Goal: Find specific page/section: Find specific page/section

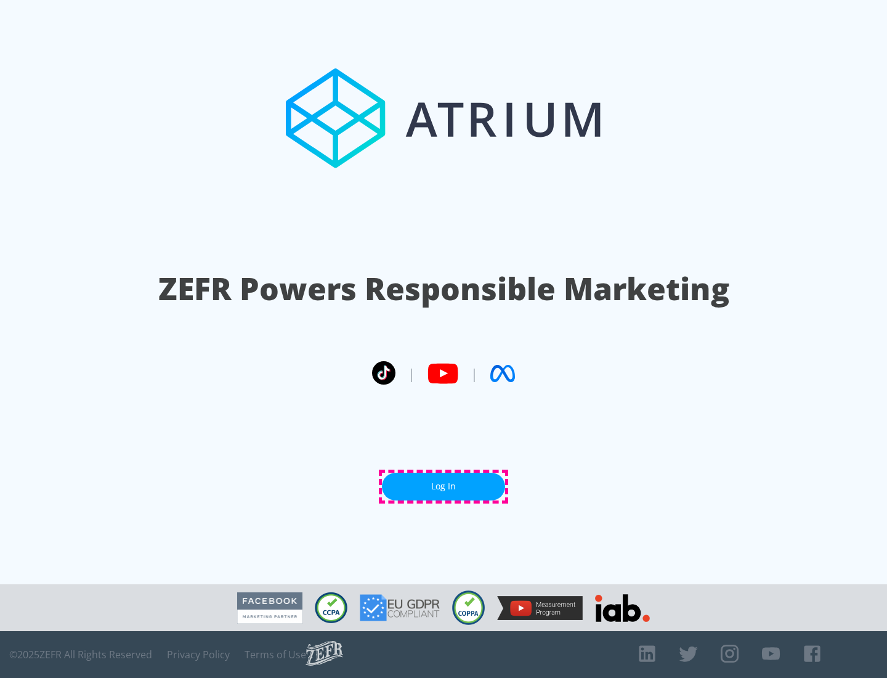
click at [444, 486] on link "Log In" at bounding box center [443, 487] width 123 height 28
